Goal: Obtain resource: Obtain resource

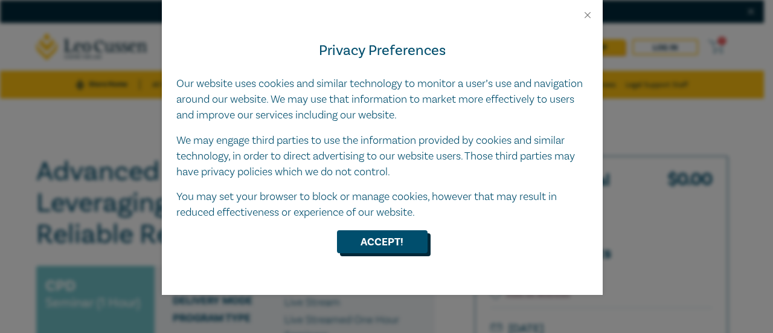
click at [376, 245] on button "Accept!" at bounding box center [382, 241] width 91 height 23
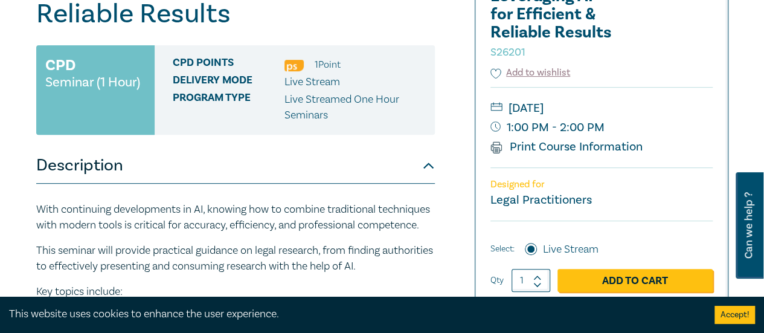
scroll to position [220, 0]
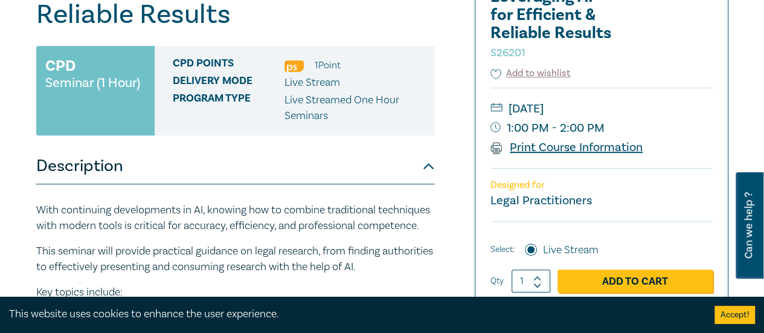
click at [548, 146] on link "Print Course Information" at bounding box center [567, 148] width 153 height 16
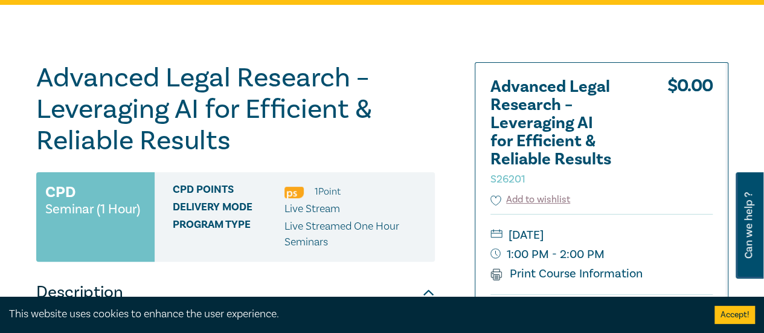
scroll to position [0, 0]
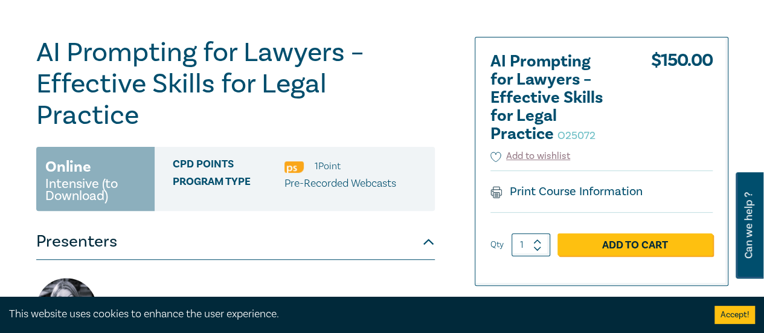
scroll to position [129, 0]
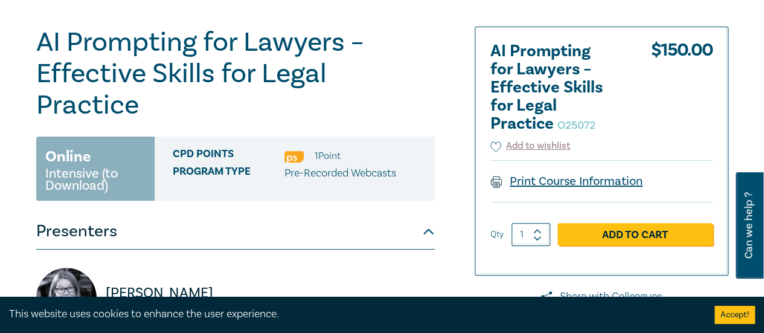
click at [568, 183] on link "Print Course Information" at bounding box center [567, 181] width 153 height 16
